Goal: Check status: Check status

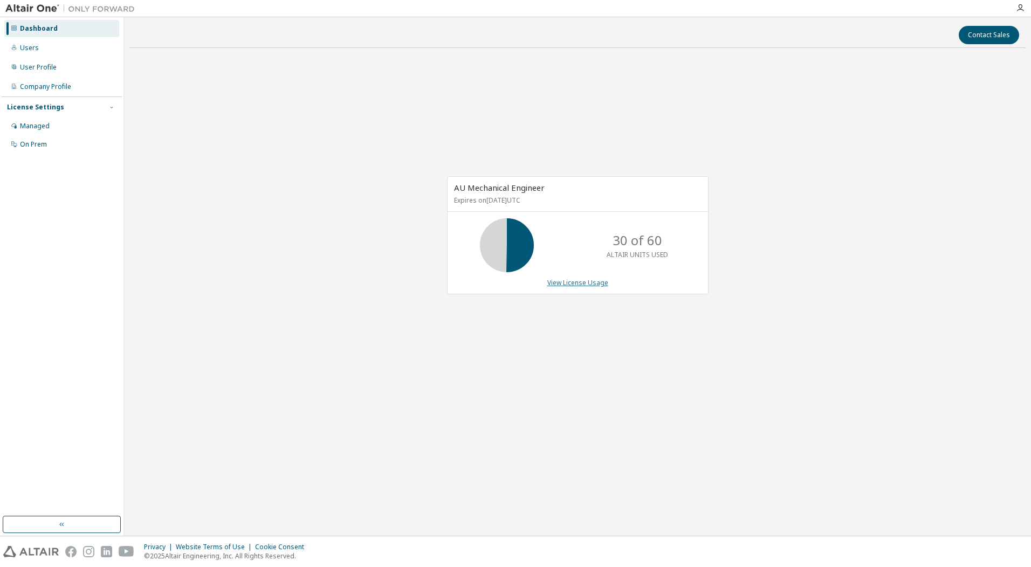
click at [562, 283] on link "View License Usage" at bounding box center [577, 282] width 61 height 9
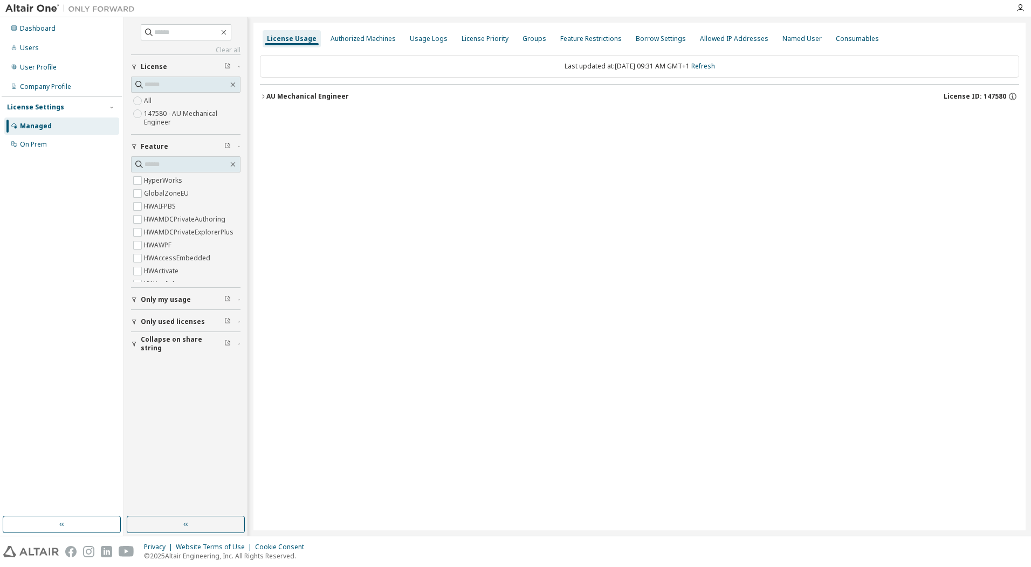
click at [273, 100] on div "AU Mechanical Engineer" at bounding box center [307, 96] width 82 height 9
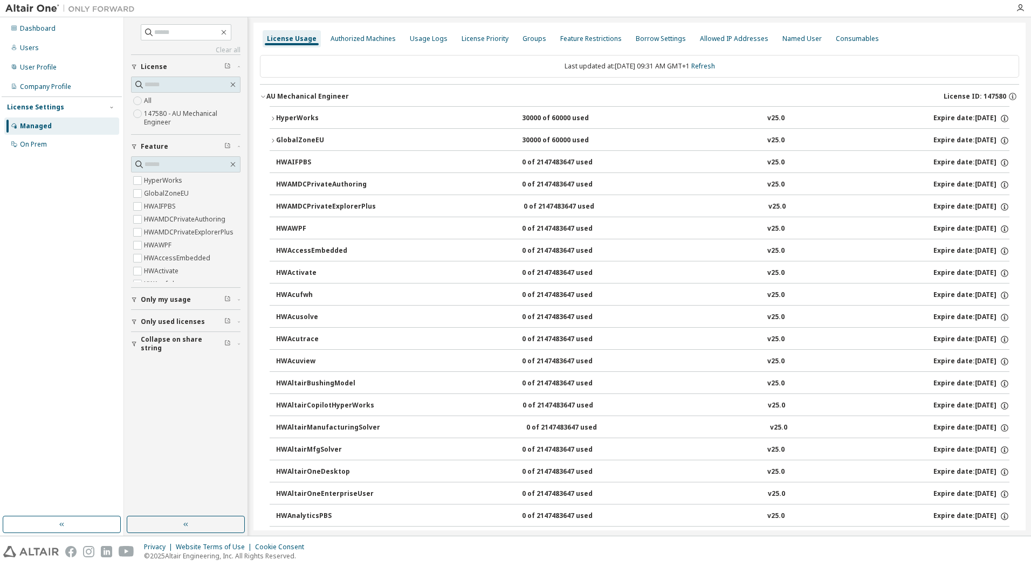
click at [286, 115] on div "HyperWorks" at bounding box center [324, 119] width 97 height 10
